Goal: Task Accomplishment & Management: Manage account settings

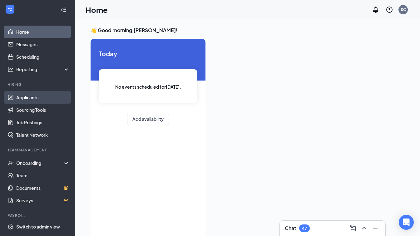
click at [23, 96] on link "Applicants" at bounding box center [42, 97] width 53 height 12
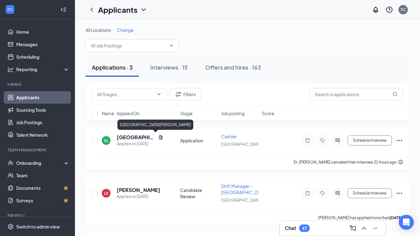
click at [134, 137] on h5 "[GEOGRAPHIC_DATA][PERSON_NAME]" at bounding box center [136, 137] width 39 height 7
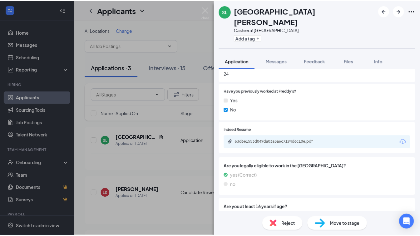
scroll to position [312, 0]
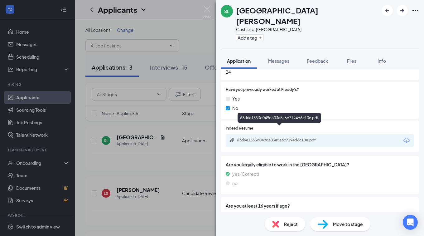
click at [290, 138] on div "63d6e1553d049da03a5a6c7194d6c10e.pdf" at bounding box center [280, 140] width 87 height 5
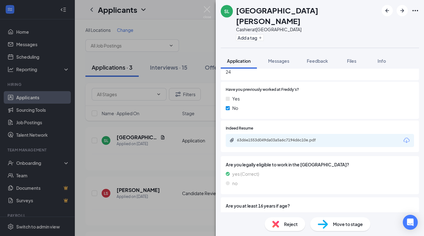
click at [176, 8] on div "SL St. [PERSON_NAME] at [GEOGRAPHIC_DATA] Add a tag Application Messages Feedba…" at bounding box center [212, 118] width 424 height 236
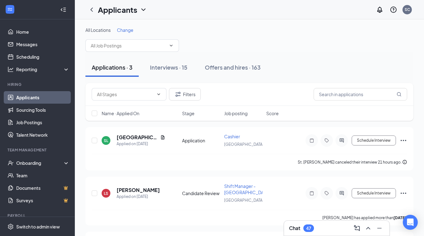
click at [185, 40] on div "All Locations Change" at bounding box center [249, 39] width 328 height 25
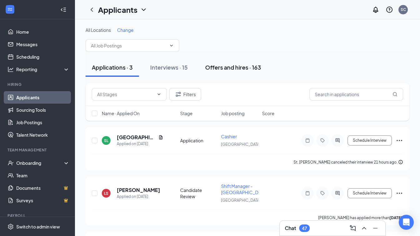
click at [251, 69] on div "Offers and hires · 163" at bounding box center [233, 67] width 56 height 8
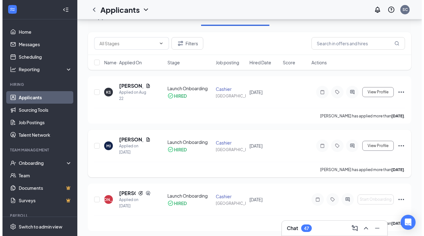
scroll to position [62, 0]
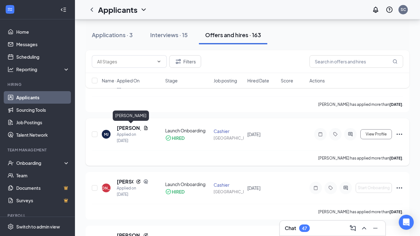
click at [133, 129] on h5 "[PERSON_NAME]" at bounding box center [129, 128] width 24 height 7
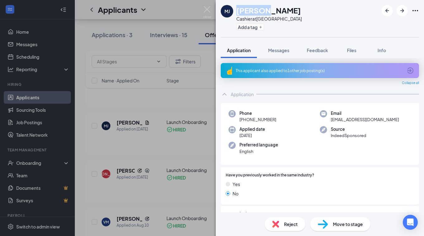
drag, startPoint x: 262, startPoint y: 12, endPoint x: 238, endPoint y: 10, distance: 24.1
click at [238, 10] on h1 "[PERSON_NAME]" at bounding box center [269, 10] width 65 height 11
copy h1 "[PERSON_NAME]"
click at [152, 100] on div "[PERSON_NAME] [PERSON_NAME] Cashier at [GEOGRAPHIC_DATA] Add a tag Application …" at bounding box center [212, 118] width 424 height 236
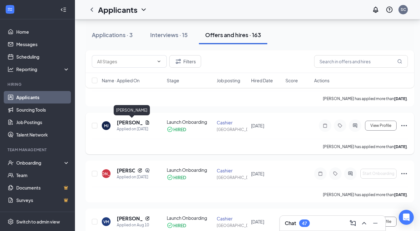
click at [120, 124] on h5 "[PERSON_NAME]" at bounding box center [130, 122] width 26 height 7
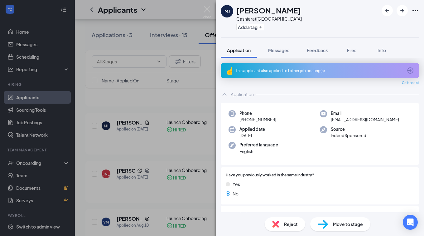
click at [378, 120] on div "Email [EMAIL_ADDRESS][DOMAIN_NAME]" at bounding box center [365, 116] width 91 height 13
drag, startPoint x: 383, startPoint y: 119, endPoint x: 328, endPoint y: 120, distance: 54.6
click at [328, 120] on div "Email [EMAIL_ADDRESS][DOMAIN_NAME]" at bounding box center [365, 116] width 91 height 13
copy span "[EMAIL_ADDRESS][DOMAIN_NAME]"
